Goal: Navigation & Orientation: Find specific page/section

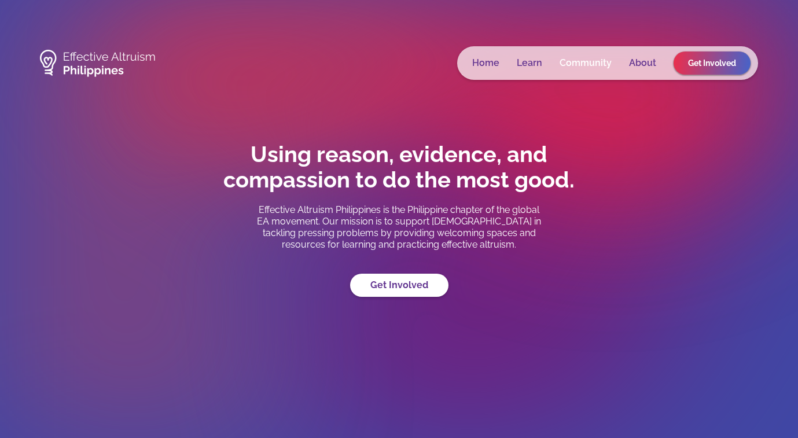
click at [589, 60] on link "Community" at bounding box center [586, 63] width 52 height 12
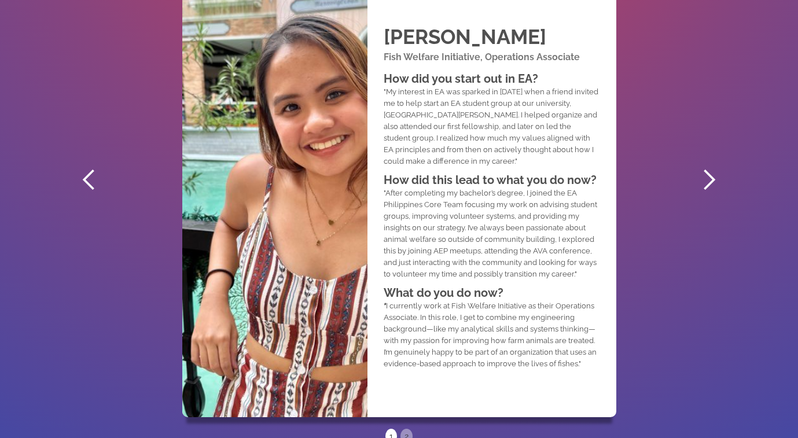
scroll to position [686, 0]
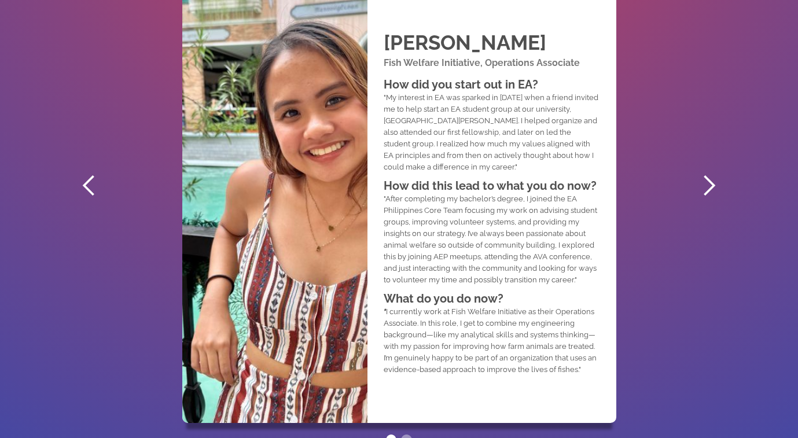
click at [701, 179] on div "next slide" at bounding box center [709, 185] width 23 height 23
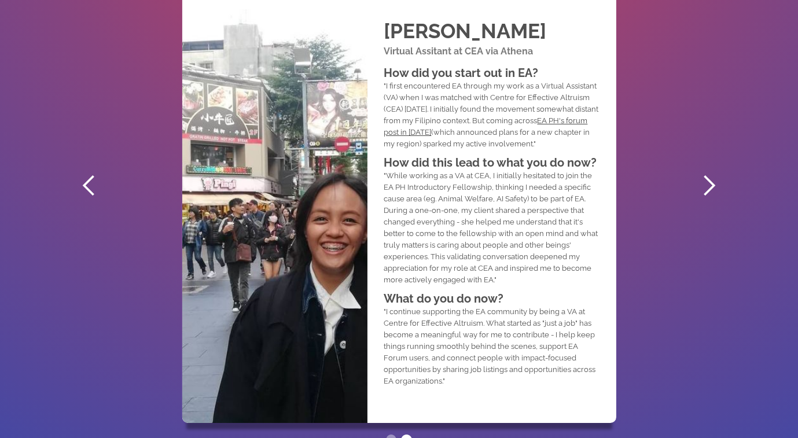
click at [704, 179] on div "next slide" at bounding box center [709, 185] width 23 height 23
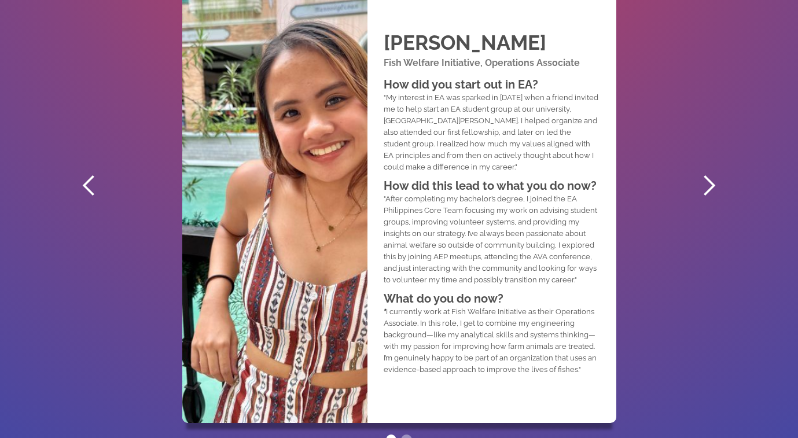
click at [704, 179] on div "next slide" at bounding box center [709, 185] width 23 height 23
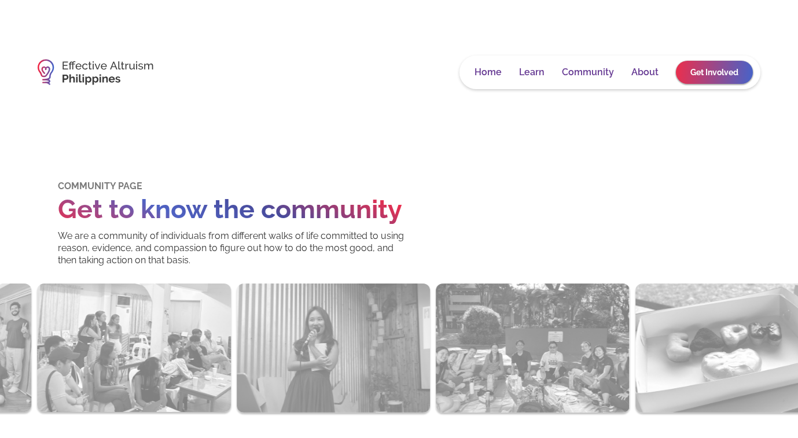
scroll to position [0, 0]
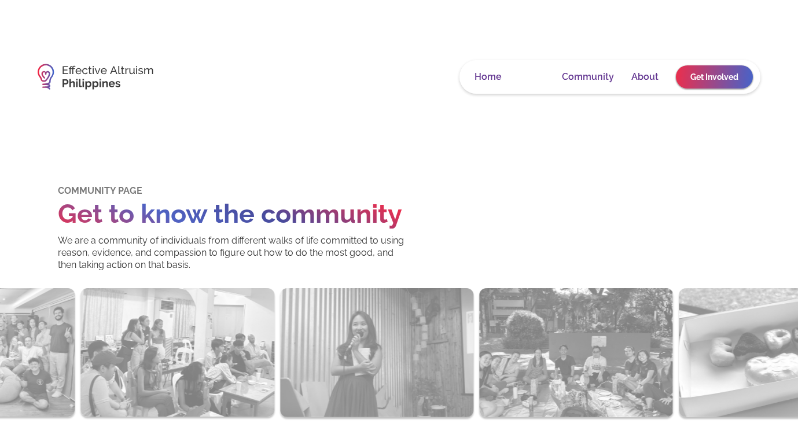
click at [532, 75] on link "Learn" at bounding box center [531, 77] width 25 height 12
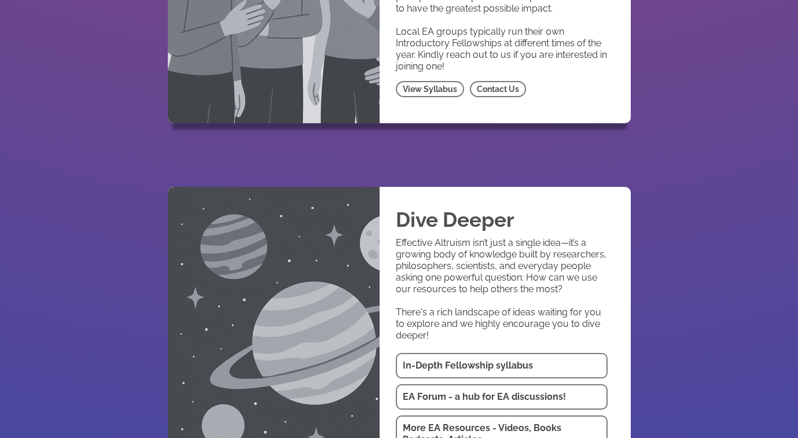
scroll to position [1636, 0]
click at [499, 80] on link "Contact Us" at bounding box center [498, 88] width 56 height 16
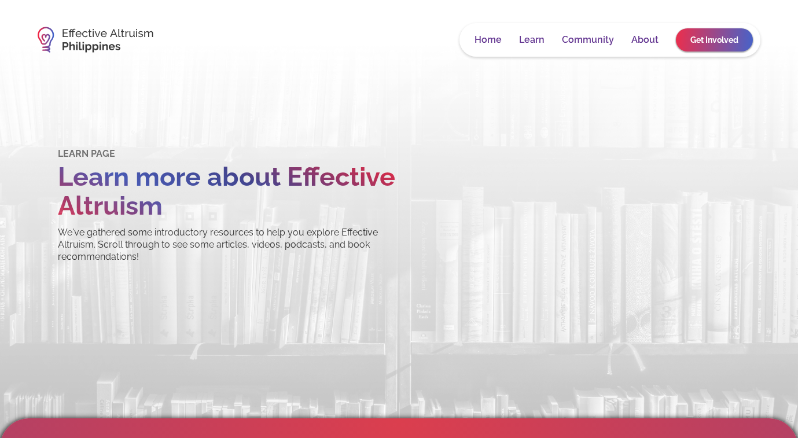
scroll to position [0, 0]
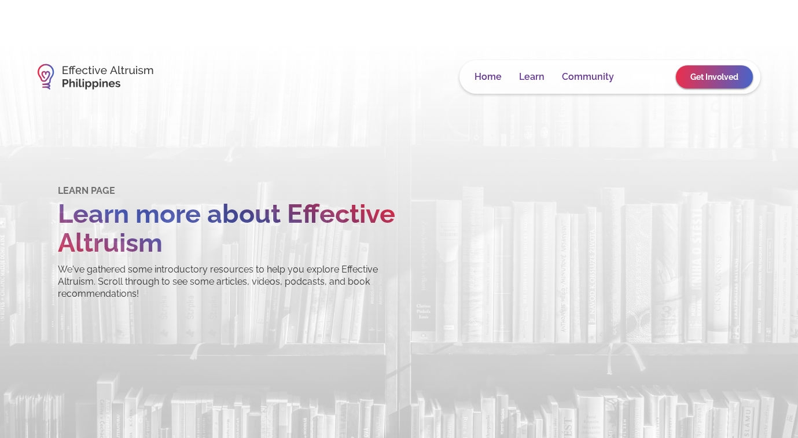
click at [642, 74] on link "About" at bounding box center [645, 77] width 27 height 12
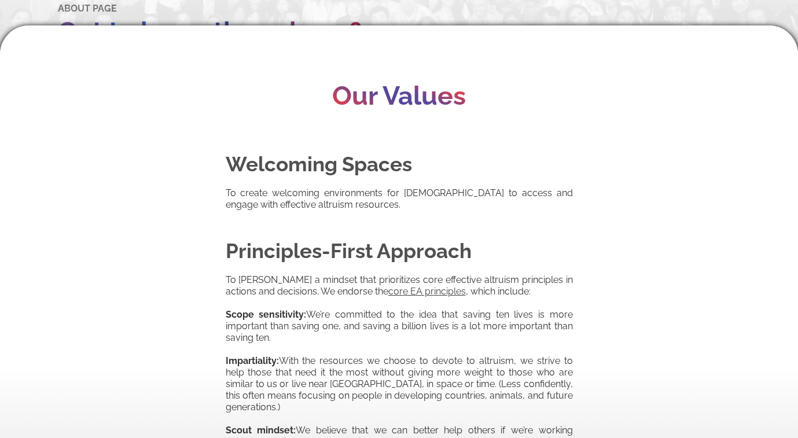
scroll to position [408, 0]
